Goal: Find specific fact: Find specific fact

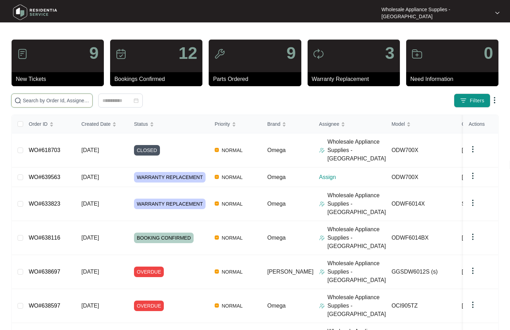
click at [72, 102] on input "text" at bounding box center [56, 101] width 67 height 8
paste input "ODW700X"
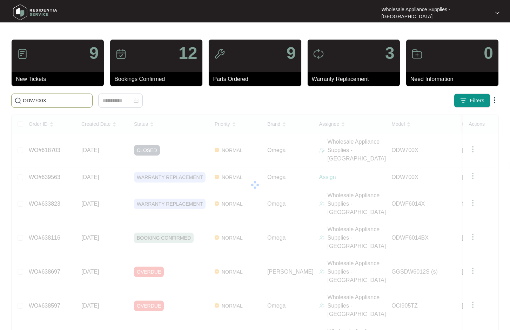
type input "ODW700X"
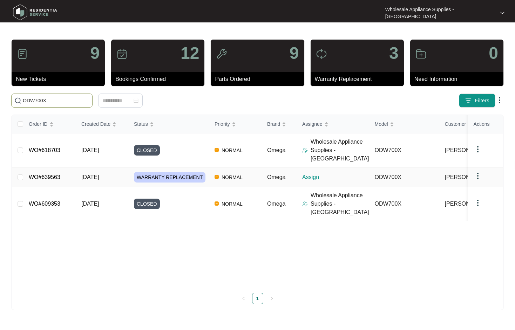
click at [176, 172] on span "WARRANTY REPLACEMENT" at bounding box center [170, 177] width 72 height 11
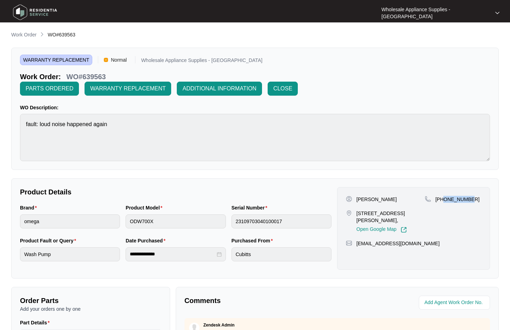
drag, startPoint x: 472, startPoint y: 199, endPoint x: 445, endPoint y: 199, distance: 27.0
click at [445, 199] on div "[PHONE_NUMBER]" at bounding box center [453, 199] width 56 height 7
copy p "410177332"
click at [468, 224] on div "[PHONE_NUMBER]" at bounding box center [453, 214] width 56 height 37
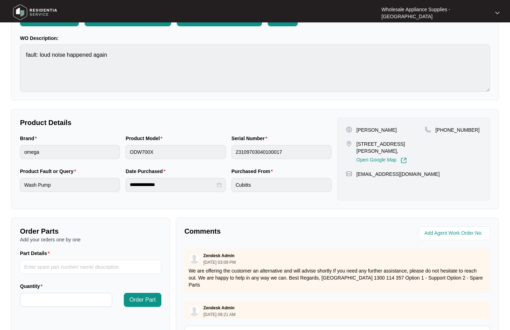
scroll to position [70, 0]
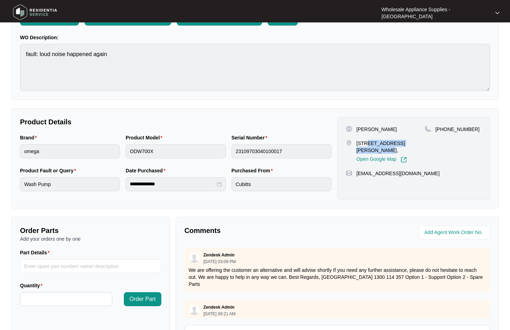
drag, startPoint x: 424, startPoint y: 143, endPoint x: 365, endPoint y: 146, distance: 59.7
click at [365, 146] on p "[STREET_ADDRESS][PERSON_NAME]," at bounding box center [390, 147] width 68 height 14
copy p "[STREET_ADDRESS]"
